Goal: Navigation & Orientation: Find specific page/section

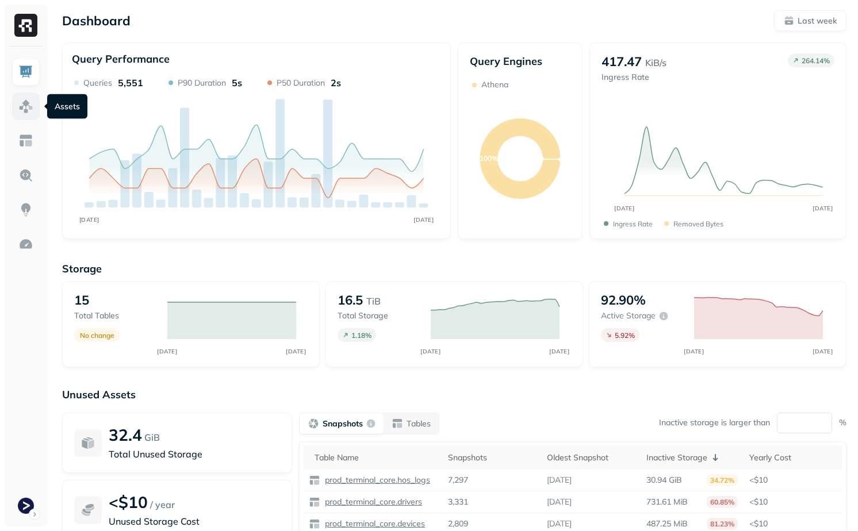
click at [33, 108] on link at bounding box center [26, 107] width 28 height 28
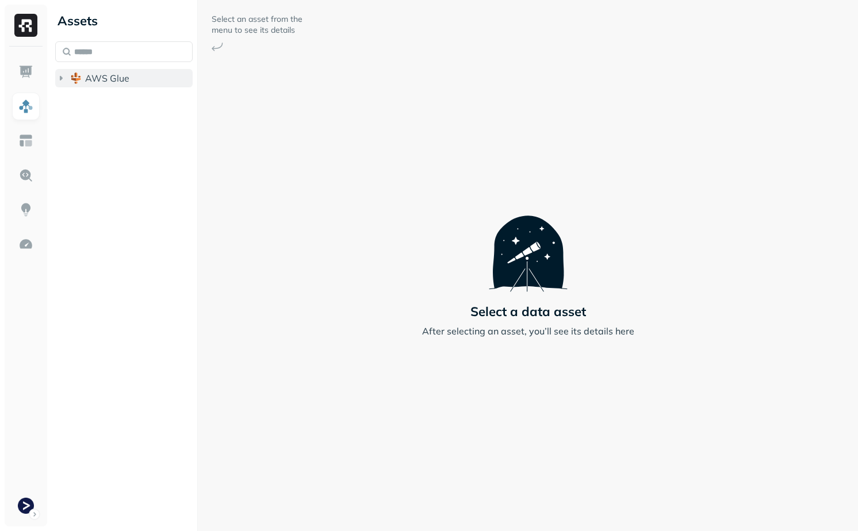
click at [107, 80] on span "AWS Glue" at bounding box center [107, 78] width 44 height 12
click at [107, 101] on span "prod_terminal_core" at bounding box center [138, 100] width 83 height 12
click at [113, 122] on span "Tables" at bounding box center [107, 122] width 29 height 12
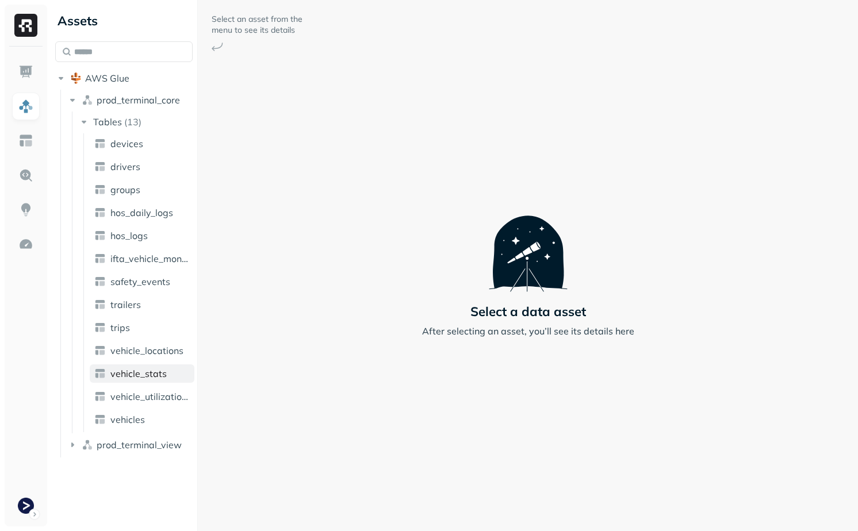
click at [137, 370] on span "vehicle_stats" at bounding box center [138, 374] width 56 height 12
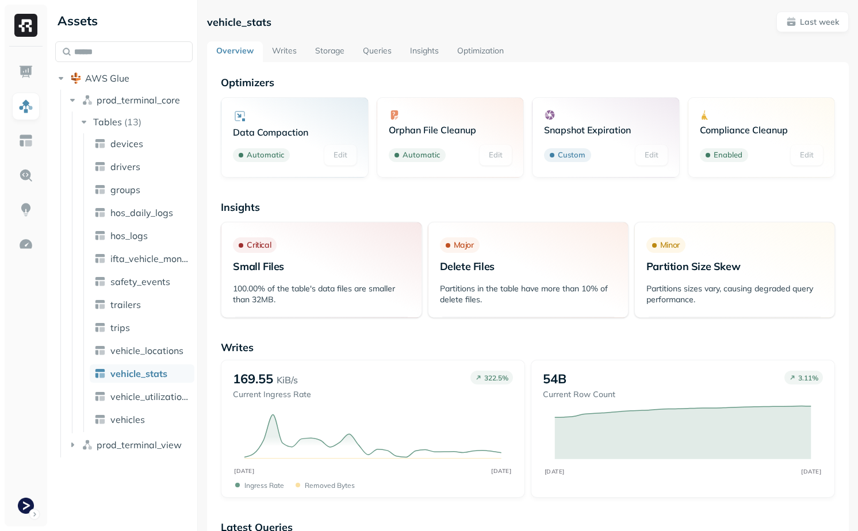
click at [319, 48] on link "Storage" at bounding box center [330, 51] width 48 height 21
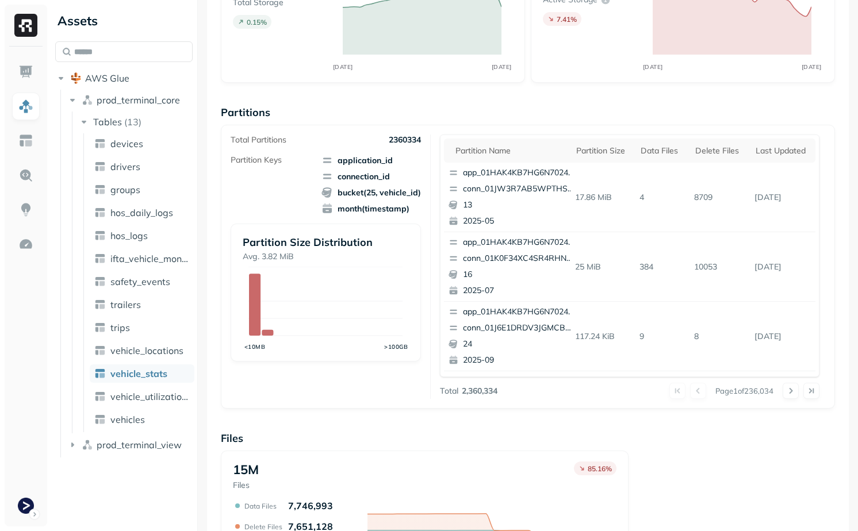
scroll to position [128, 0]
click at [727, 145] on div "Delete Files" at bounding box center [719, 149] width 49 height 11
click at [726, 148] on div "Delete Files" at bounding box center [717, 150] width 59 height 14
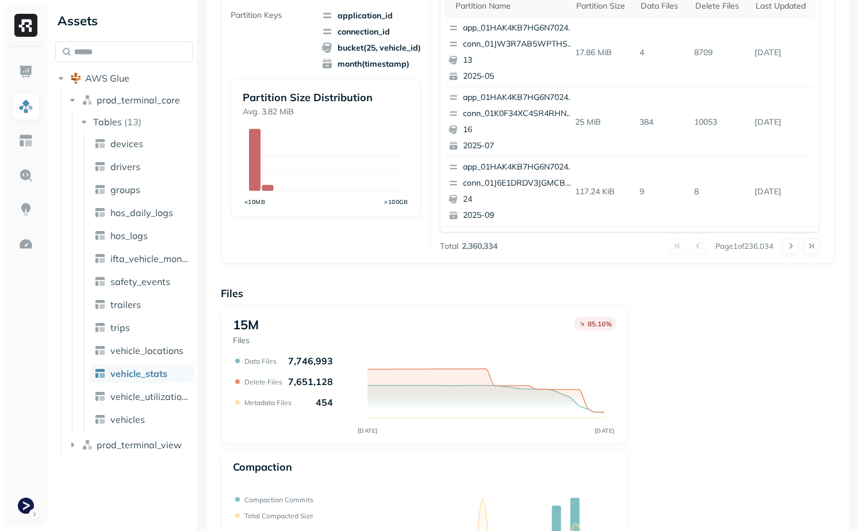
scroll to position [348, 0]
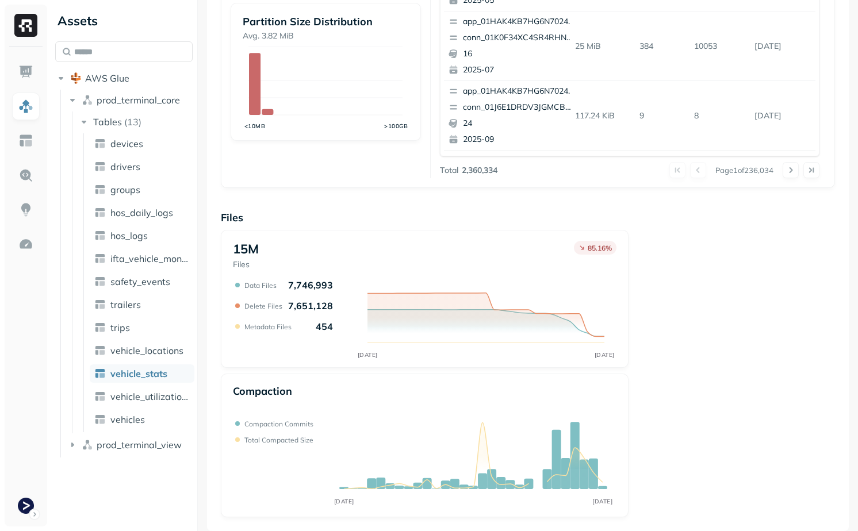
click at [164, 338] on ul "devices drivers groups hos_daily_logs hos_logs ifta_vehicle_months safety_event…" at bounding box center [138, 282] width 111 height 299
click at [163, 344] on link "vehicle_locations" at bounding box center [142, 351] width 105 height 18
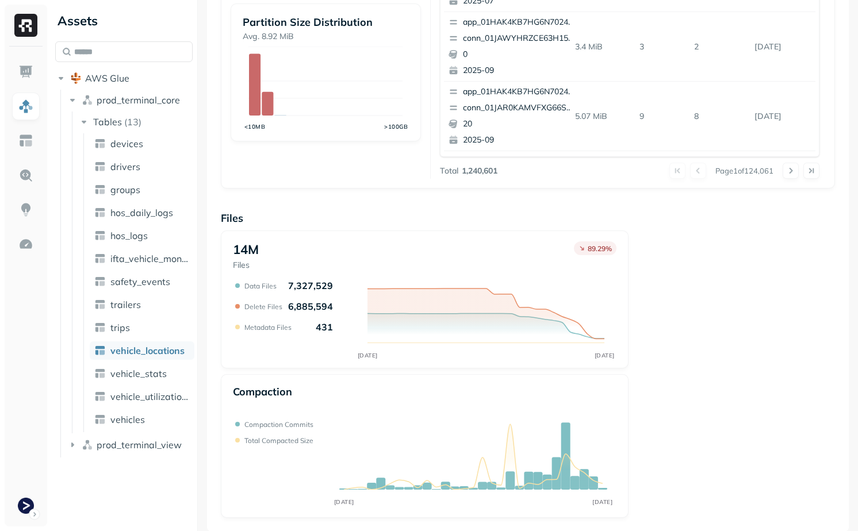
scroll to position [348, 0]
click at [154, 303] on link "trailers" at bounding box center [142, 305] width 105 height 18
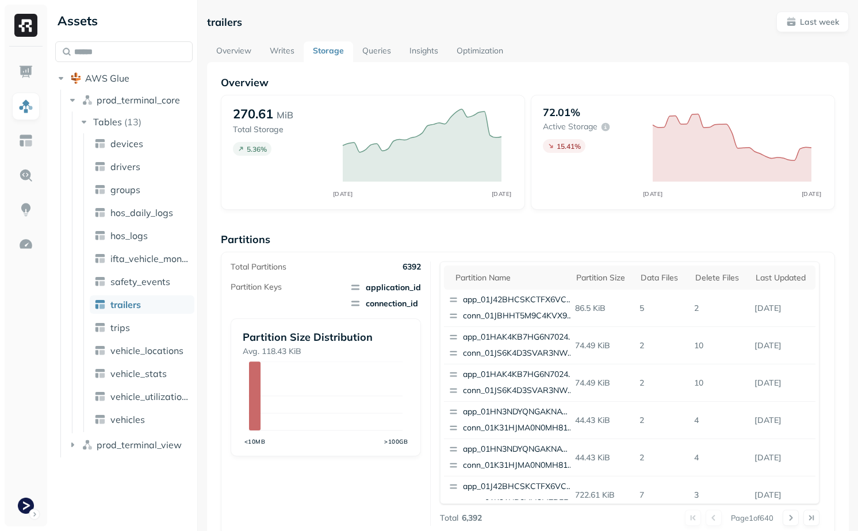
click at [148, 291] on ul "devices drivers groups hos_daily_logs hos_logs ifta_vehicle_months safety_event…" at bounding box center [138, 282] width 111 height 299
click at [150, 282] on span "safety_events" at bounding box center [140, 282] width 60 height 12
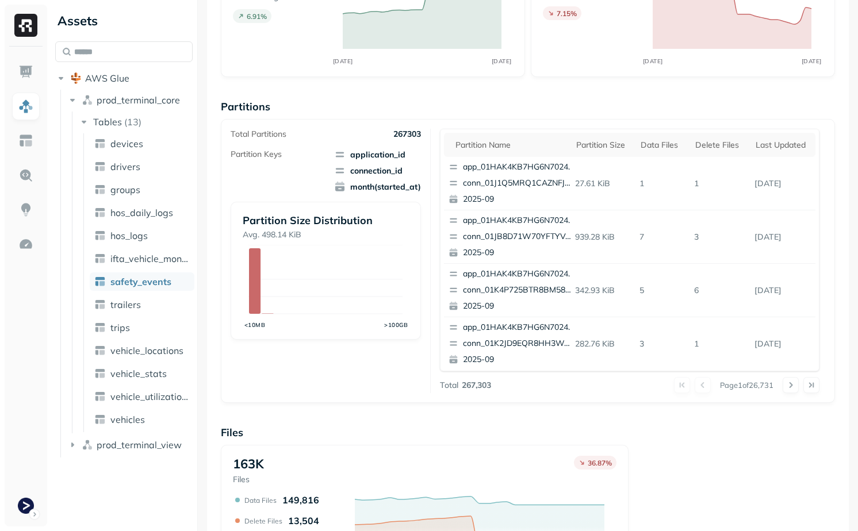
scroll to position [145, 0]
